Goal: Task Accomplishment & Management: Manage account settings

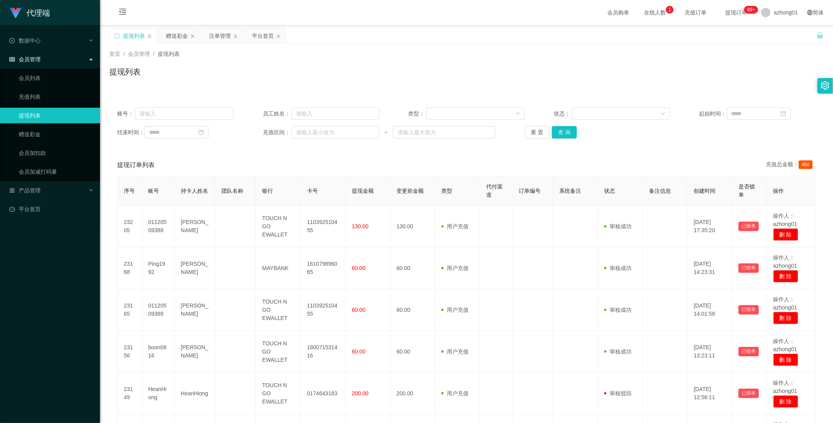
scroll to position [266, 0]
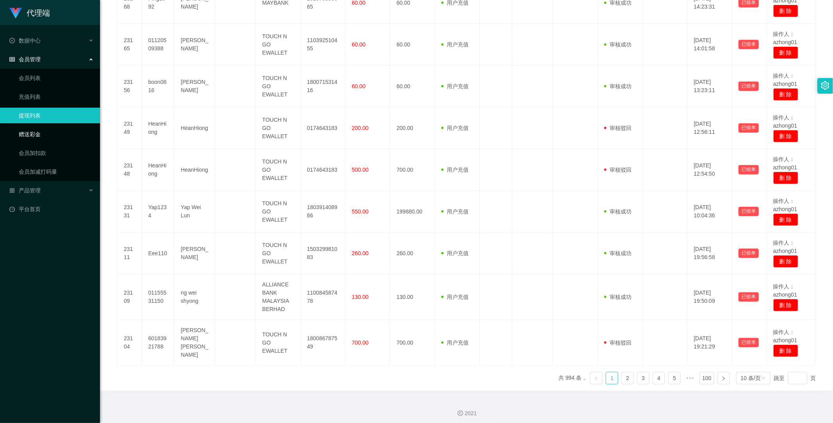
click at [39, 131] on link "赠送彩金" at bounding box center [56, 135] width 75 height 16
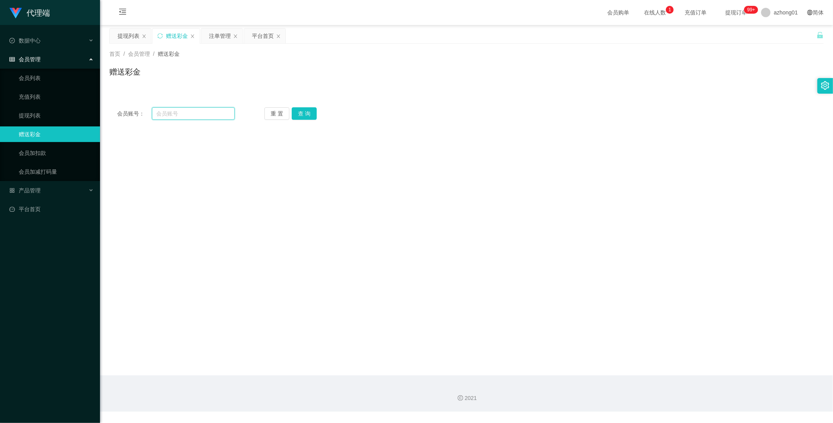
click at [189, 115] on input "text" at bounding box center [193, 113] width 83 height 12
paste input "HeanHiong"
type input "HeanHiong"
click at [296, 109] on button "查 询" at bounding box center [304, 113] width 25 height 12
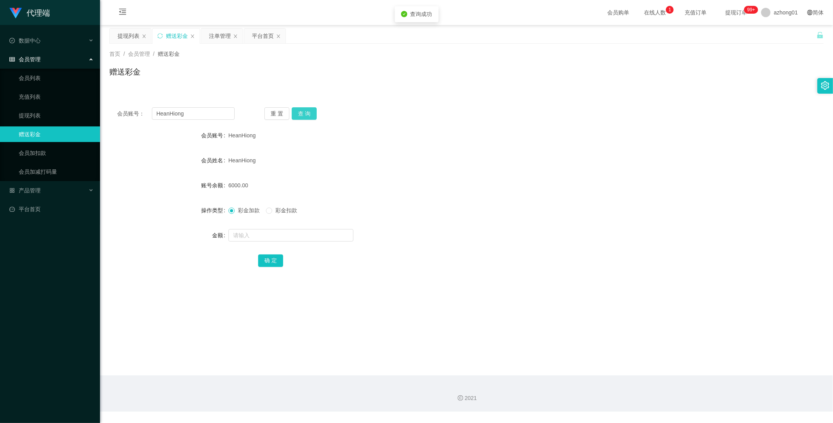
click at [303, 115] on button "查 询" at bounding box center [304, 113] width 25 height 12
click at [35, 117] on link "提现列表" at bounding box center [56, 116] width 75 height 16
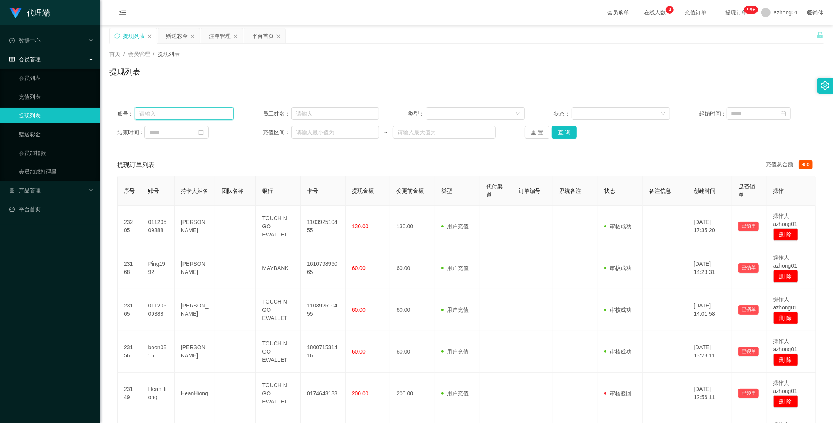
click at [203, 112] on input "text" at bounding box center [184, 113] width 99 height 12
paste input "HeanHiong"
type input "HeanHiong"
click at [570, 128] on button "查 询" at bounding box center [564, 132] width 25 height 12
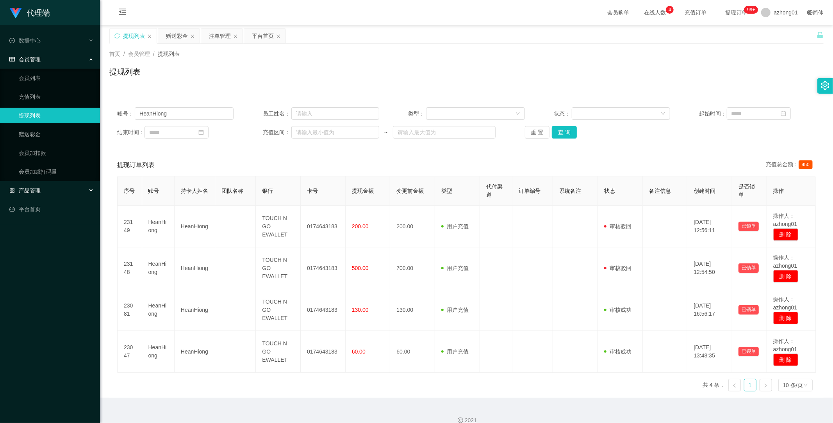
click at [36, 190] on span "产品管理" at bounding box center [24, 190] width 31 height 6
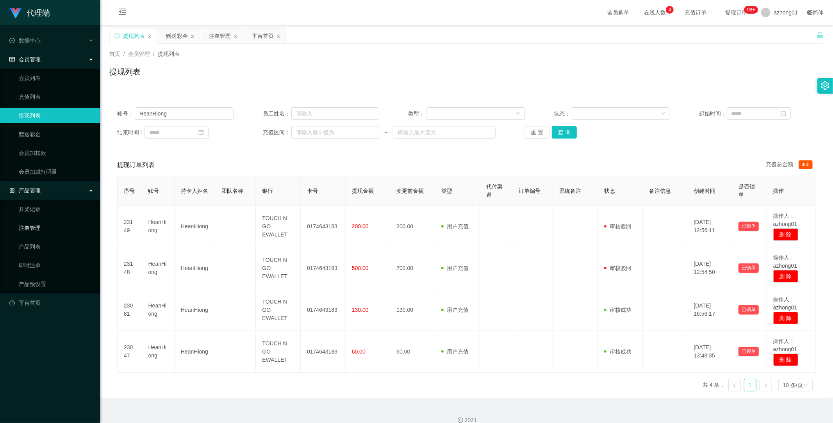
click at [36, 233] on link "注单管理" at bounding box center [56, 228] width 75 height 16
